Goal: Task Accomplishment & Management: Manage account settings

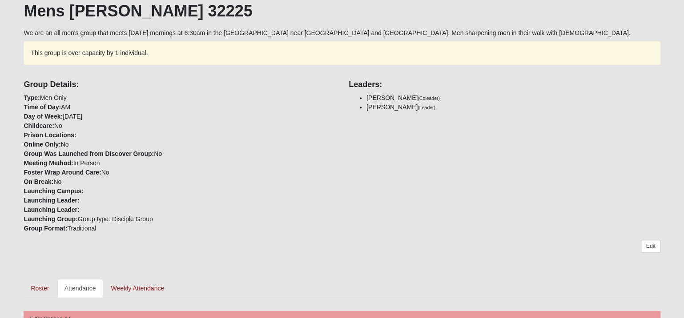
scroll to position [188, 0]
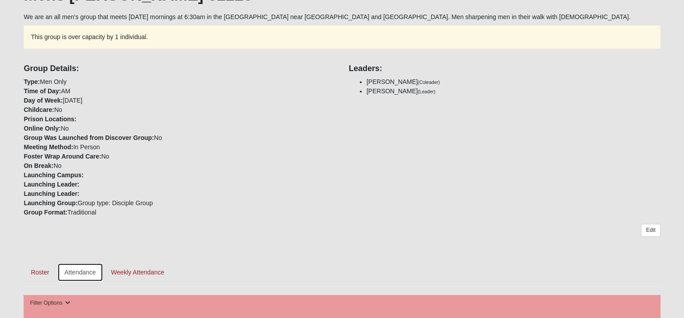
click at [79, 273] on link "Attendance" at bounding box center [80, 272] width 46 height 19
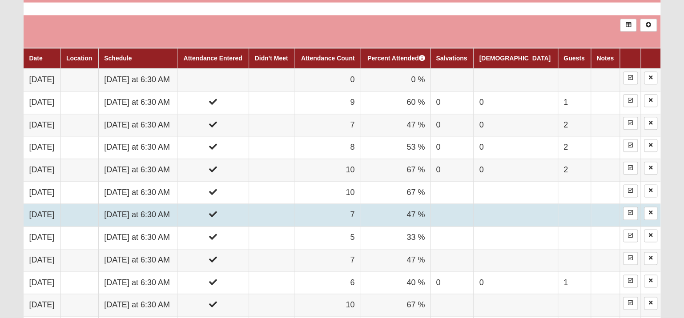
scroll to position [544, 0]
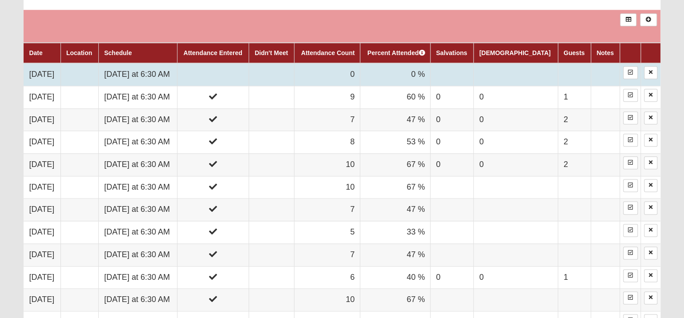
click at [153, 74] on td "[DATE] at 6:30 AM" at bounding box center [138, 74] width 79 height 23
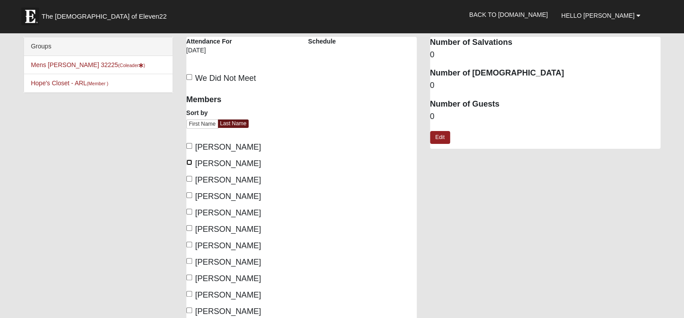
click at [188, 162] on input "Craig, Robert" at bounding box center [189, 163] width 6 height 6
checkbox input "true"
click at [189, 178] on input "Cross, Erik" at bounding box center [189, 179] width 6 height 6
checkbox input "true"
click at [189, 193] on input "Dionne, Mike" at bounding box center [189, 196] width 6 height 6
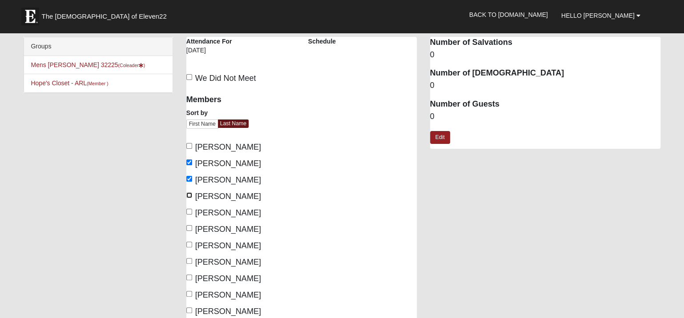
checkbox input "true"
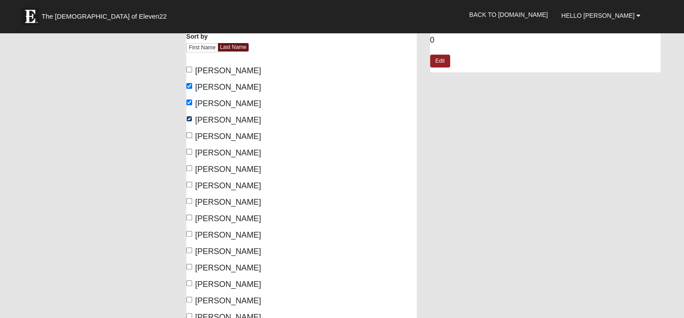
scroll to position [99, 0]
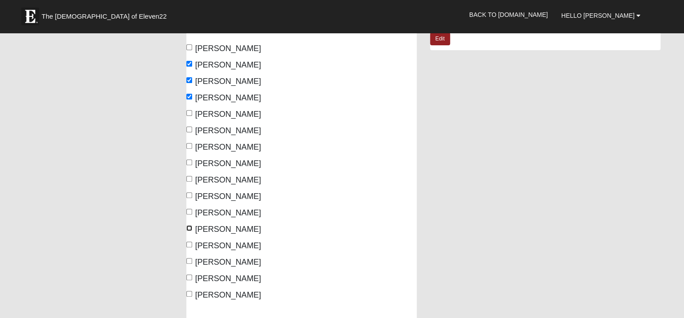
click at [188, 228] on input "Pondozzi, Tony" at bounding box center [189, 229] width 6 height 6
checkbox input "true"
click at [192, 262] on label "Ruiter, Alan" at bounding box center [223, 263] width 75 height 12
click at [192, 262] on input "Ruiter, Alan" at bounding box center [189, 261] width 6 height 6
checkbox input "true"
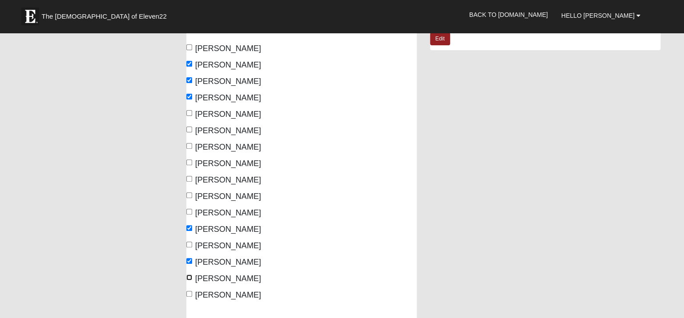
click at [188, 278] on input "Willman, Jacob" at bounding box center [189, 278] width 6 height 6
checkbox input "true"
click at [191, 295] on input "Woodcook, Dean" at bounding box center [189, 294] width 6 height 6
checkbox input "true"
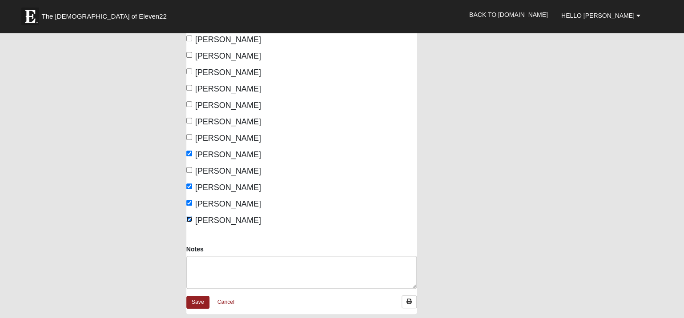
scroll to position [197, 0]
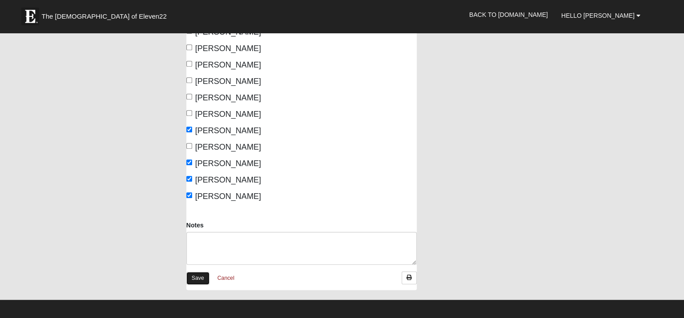
click at [197, 278] on link "Save" at bounding box center [197, 278] width 23 height 13
